Goal: Task Accomplishment & Management: Manage account settings

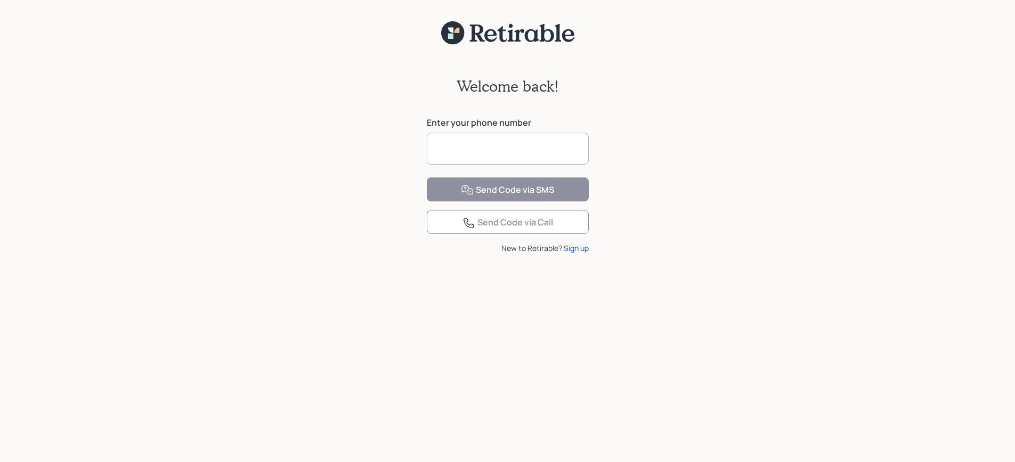
click at [440, 144] on input at bounding box center [508, 149] width 162 height 32
type input "**********"
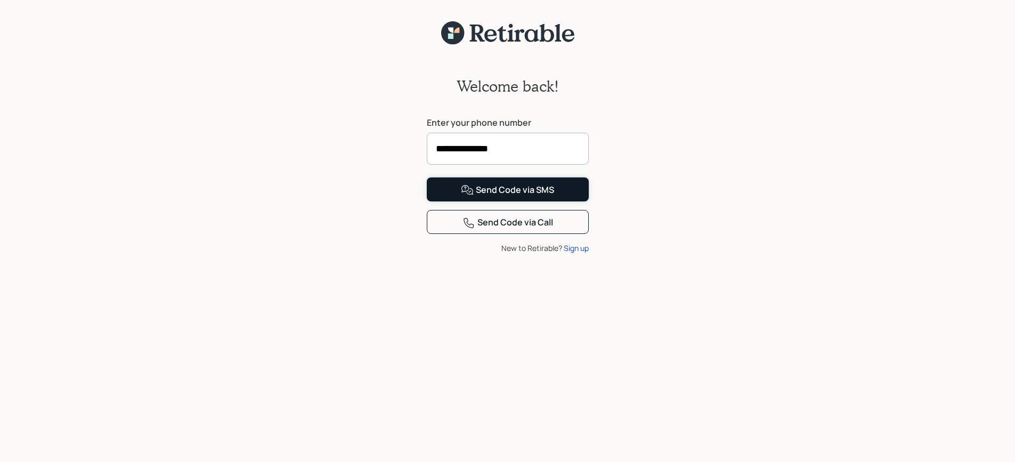
click at [502, 197] on div "Send Code via SMS" at bounding box center [507, 190] width 93 height 13
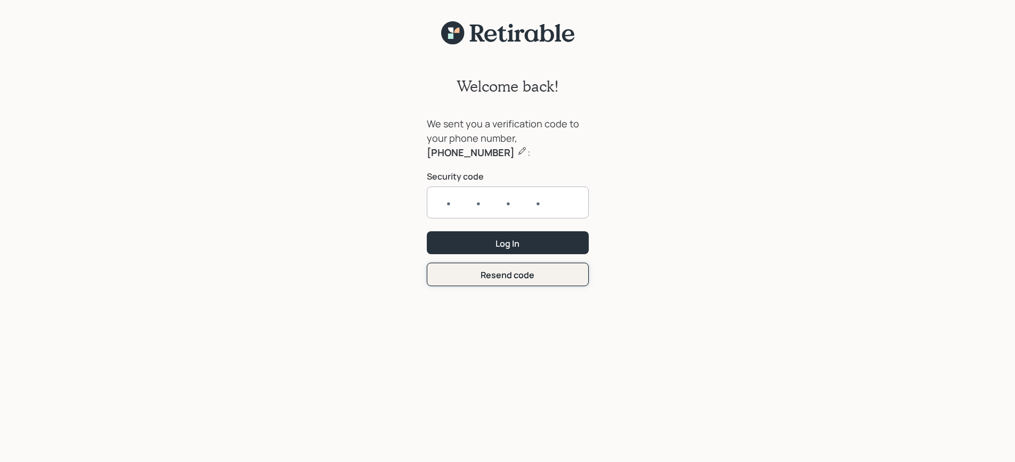
click at [528, 275] on form "We sent you a verification code to your phone number, [PHONE_NUMBER] : Security…" at bounding box center [508, 201] width 162 height 169
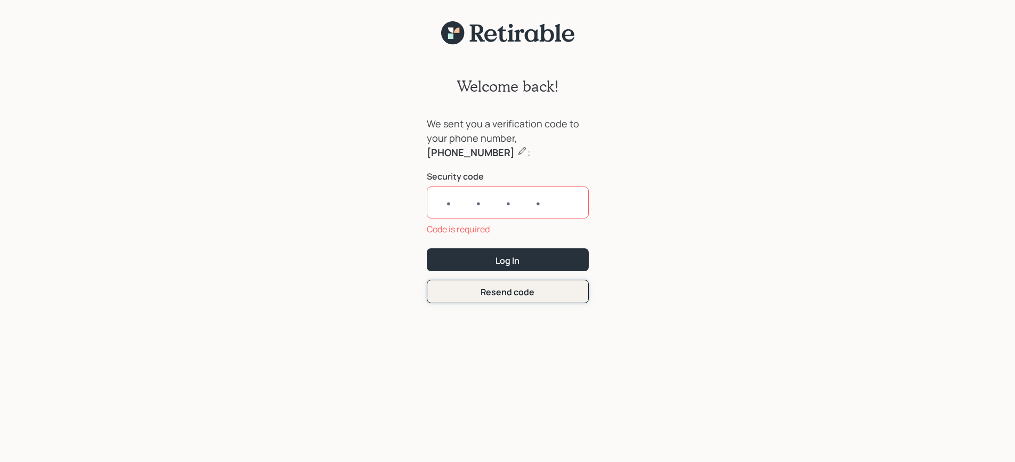
click at [518, 293] on div "Resend code" at bounding box center [507, 292] width 54 height 12
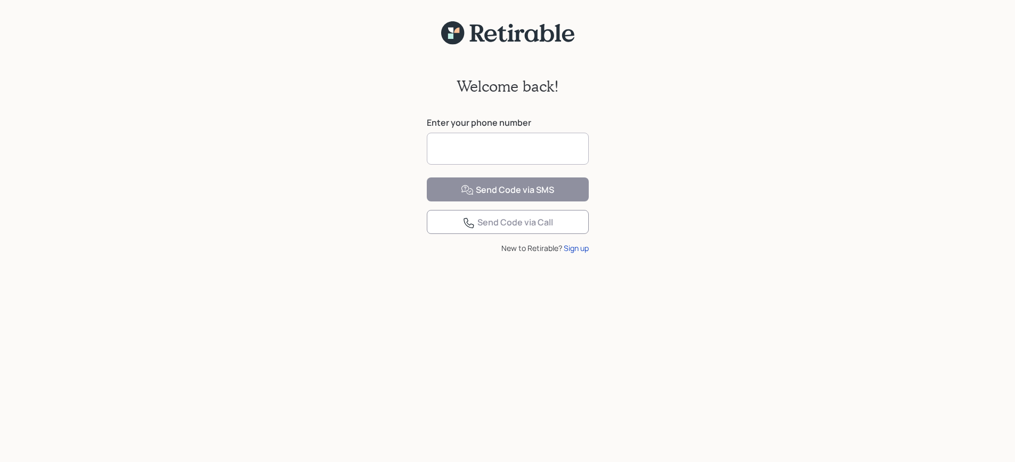
click at [439, 144] on input at bounding box center [508, 149] width 162 height 32
type input "**********"
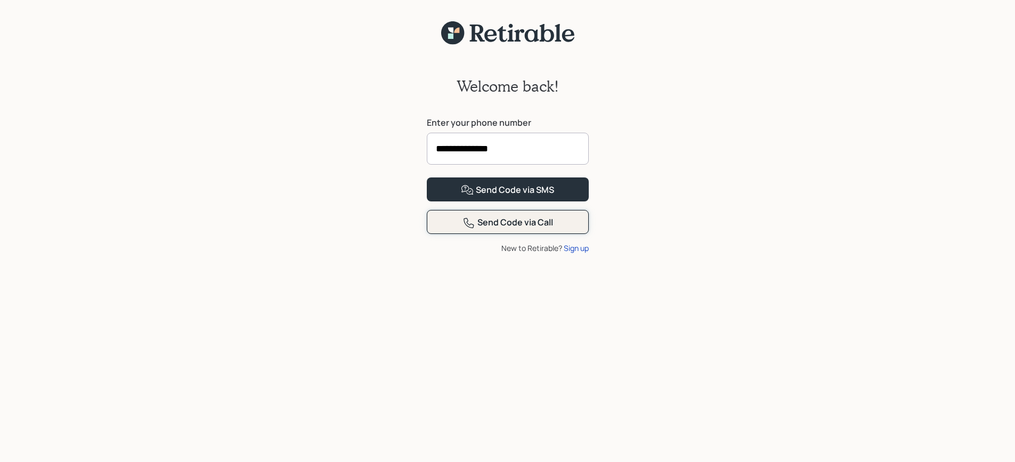
click at [517, 229] on div "Send Code via Call" at bounding box center [507, 222] width 91 height 13
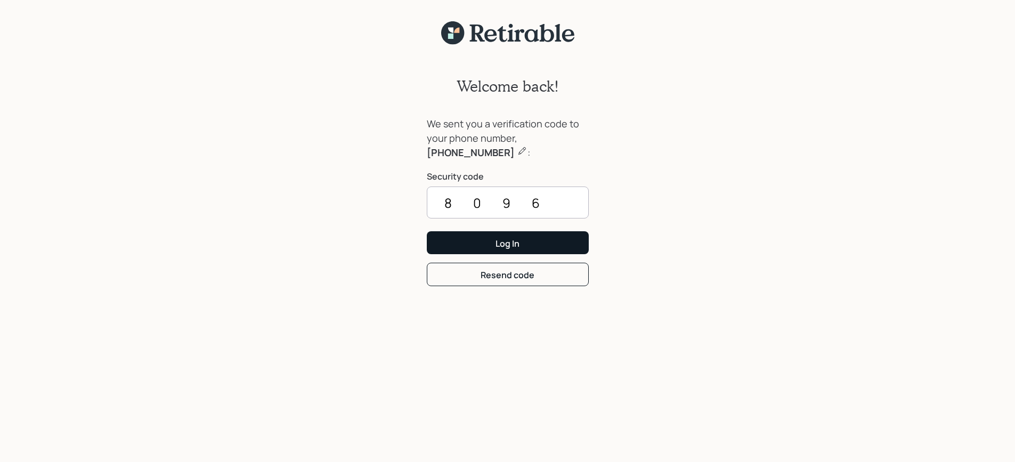
type input "8096"
click at [513, 244] on div "Log In" at bounding box center [507, 244] width 24 height 12
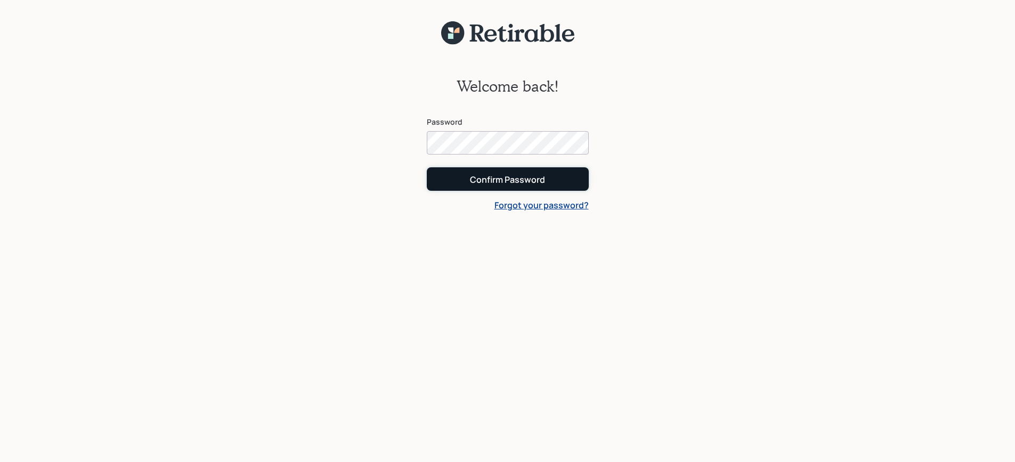
click at [523, 176] on div "Confirm Password" at bounding box center [507, 180] width 75 height 12
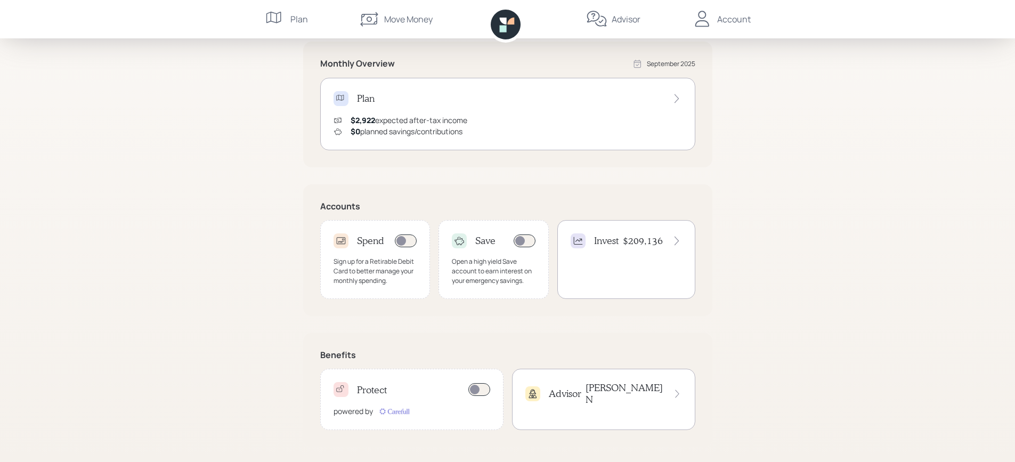
scroll to position [199, 0]
click at [677, 238] on icon at bounding box center [676, 238] width 4 height 9
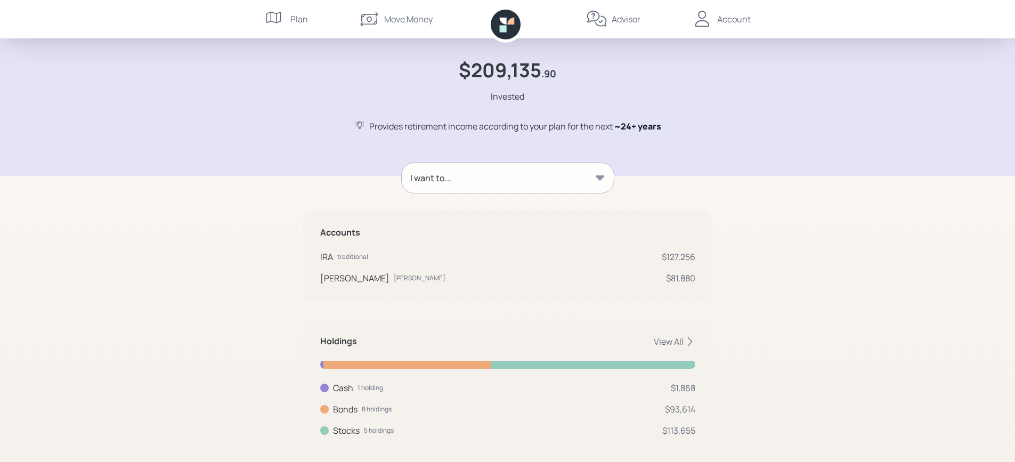
scroll to position [54, 0]
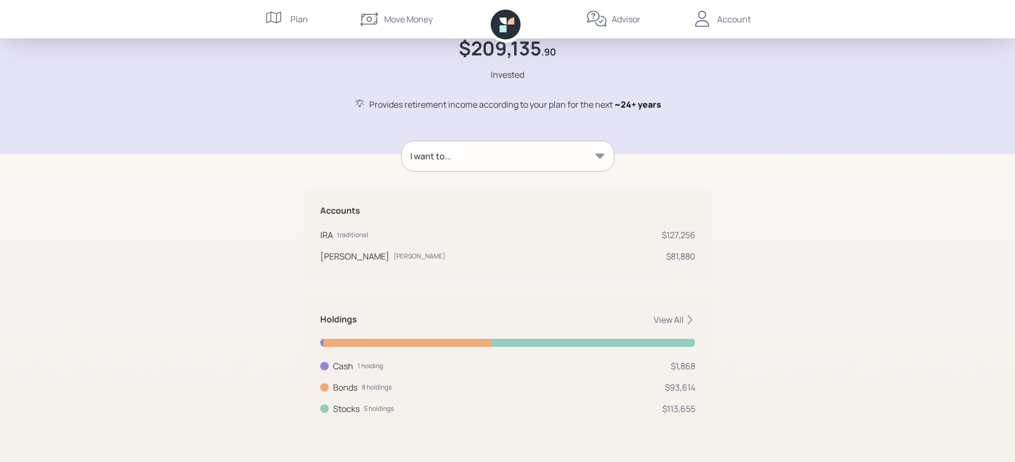
click at [600, 156] on icon at bounding box center [599, 155] width 9 height 5
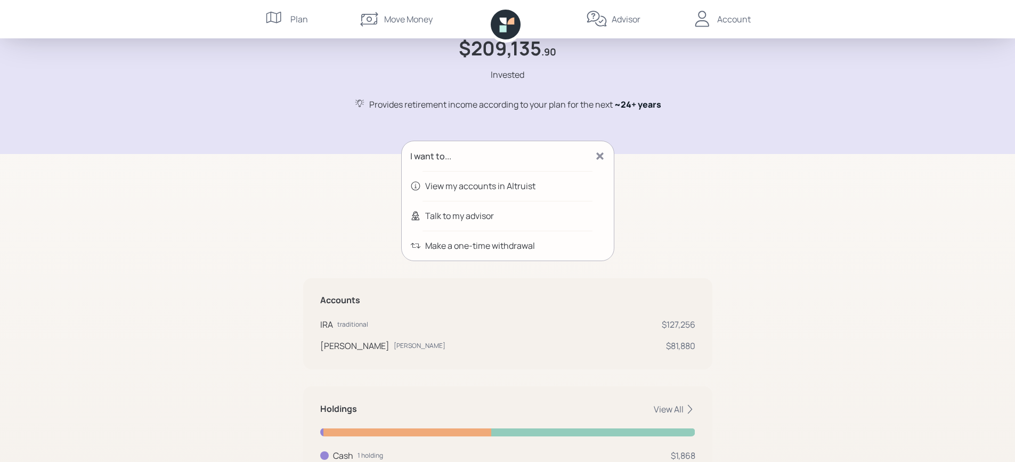
click at [603, 157] on icon at bounding box center [599, 156] width 11 height 11
